Goal: Find contact information: Find contact information

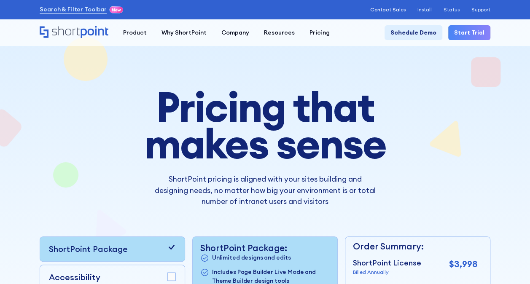
click at [389, 10] on p "Contact Sales" at bounding box center [387, 10] width 35 height 6
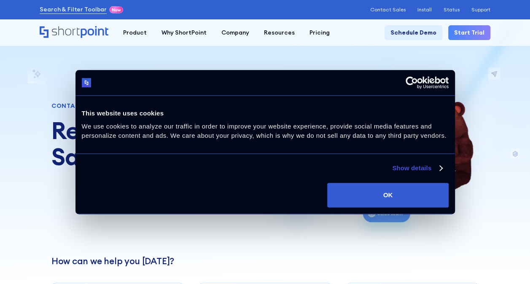
click at [174, 223] on input "Continue" at bounding box center [265, 232] width 182 height 18
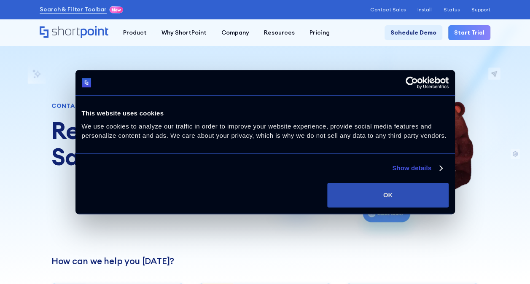
click at [367, 185] on button "OK" at bounding box center [387, 195] width 121 height 24
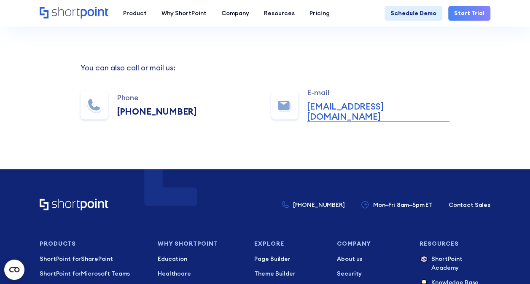
scroll to position [482, 0]
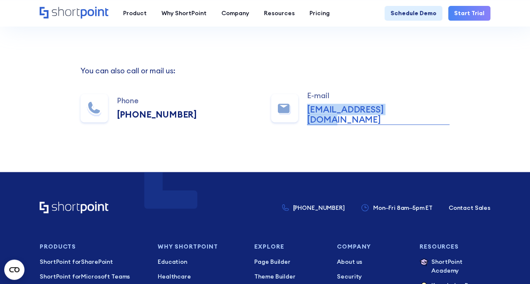
drag, startPoint x: 405, startPoint y: 113, endPoint x: 305, endPoint y: 116, distance: 99.5
click at [305, 116] on div "Phone [PHONE_NUMBER] E-mail [EMAIL_ADDRESS][DOMAIN_NAME]" at bounding box center [264, 107] width 369 height 33
copy link "[EMAIL_ADDRESS][DOMAIN_NAME]"
